Goal: Navigation & Orientation: Go to known website

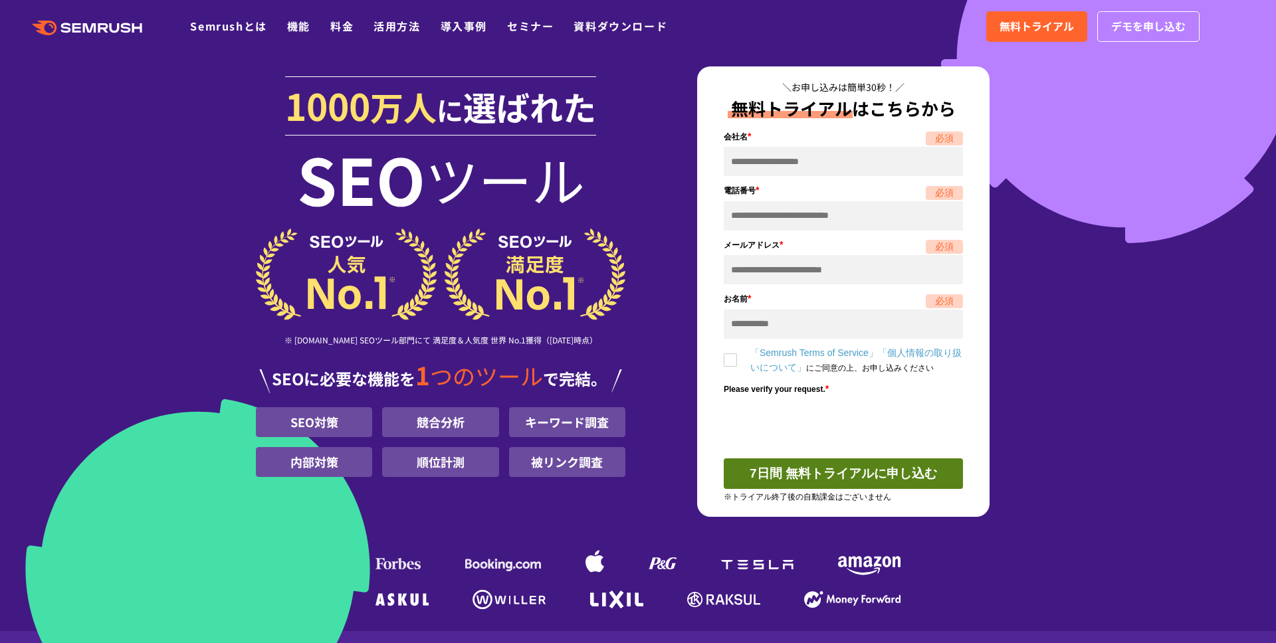
click at [158, 172] on section "1000 万人 に 選ばれた SEO ツール ※ G2.com SEOツール部門にて 満足度＆人気度 世界 No.1獲得（2025年01月時点） SEOに必要…" at bounding box center [638, 315] width 1276 height 631
click at [161, 185] on section "1000 万人 に 選ばれた SEO ツール ※ G2.com SEOツール部門にて 満足度＆人気度 世界 No.1獲得（2025年01月時点） SEOに必要…" at bounding box center [638, 315] width 1276 height 631
click at [1067, 244] on section "1000 万人 に 選ばれた SEO ツール ※ G2.com SEOツール部門にて 満足度＆人気度 世界 No.1獲得（2025年01月時点） SEOに必要…" at bounding box center [638, 315] width 1276 height 631
click at [1047, 328] on section "1000 万人 に 選ばれた SEO ツール ※ G2.com SEOツール部門にて 満足度＆人気度 世界 No.1獲得（2025年01月時点） SEOに必要…" at bounding box center [638, 315] width 1276 height 631
click at [1112, 310] on section "1000 万人 に 選ばれた SEO ツール ※ G2.com SEOツール部門にて 満足度＆人気度 世界 No.1獲得（2025年01月時点） SEOに必要…" at bounding box center [638, 315] width 1276 height 631
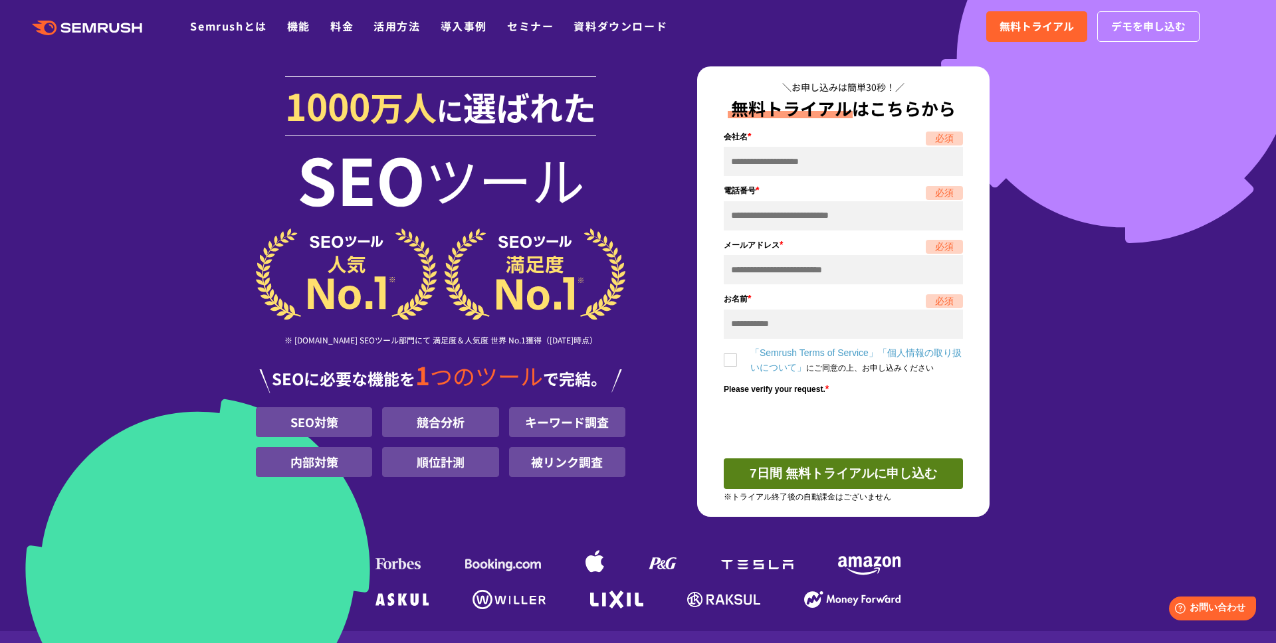
click at [140, 216] on section "1000 万人 に 選ばれた SEO ツール ※ G2.com SEOツール部門にて 満足度＆人気度 世界 No.1獲得（2025年01月時点） SEOに必要…" at bounding box center [638, 315] width 1276 height 631
click at [1020, 221] on div "1000 万人 に 選ばれた SEO ツール ※ G2.com SEOツール部門にて 満足度＆人気度 世界 No.1獲得（2025年01月時点） SEOに必要…" at bounding box center [638, 340] width 764 height 548
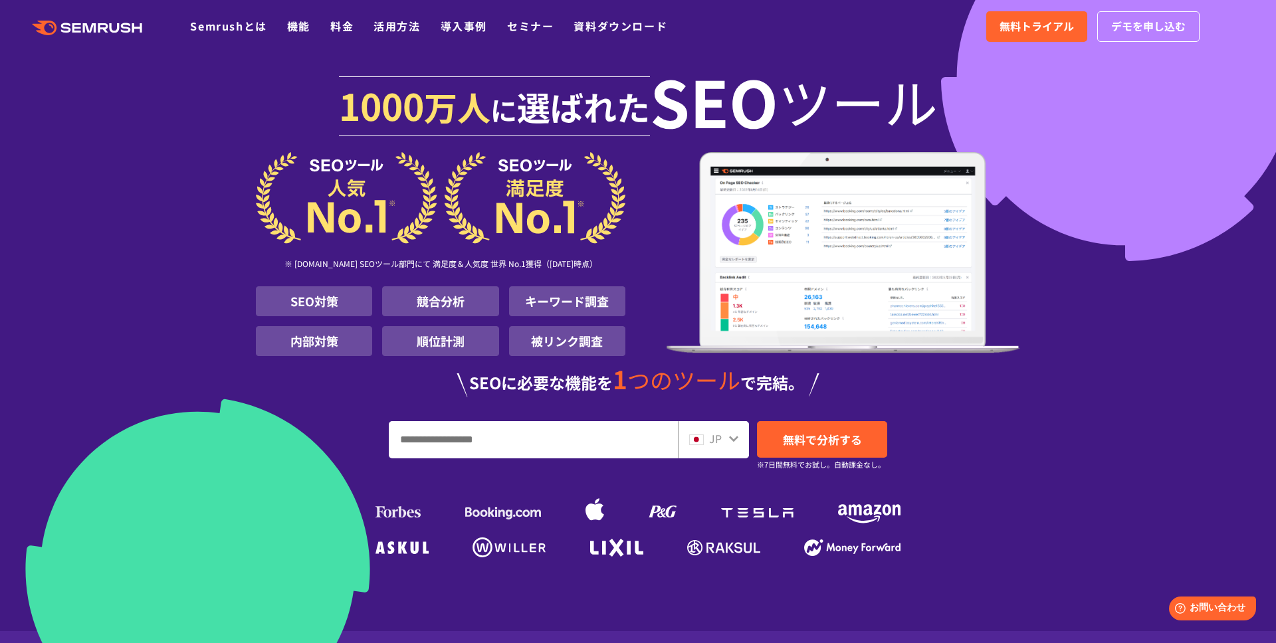
click at [182, 207] on section "[DATE] 万人 に 選ばれた SEO ツール ※ [DOMAIN_NAME] SEOツール部門にて 満足度＆人気度 世界 No.1獲得（[DATE]時点）…" at bounding box center [638, 315] width 1276 height 631
